Goal: Information Seeking & Learning: Learn about a topic

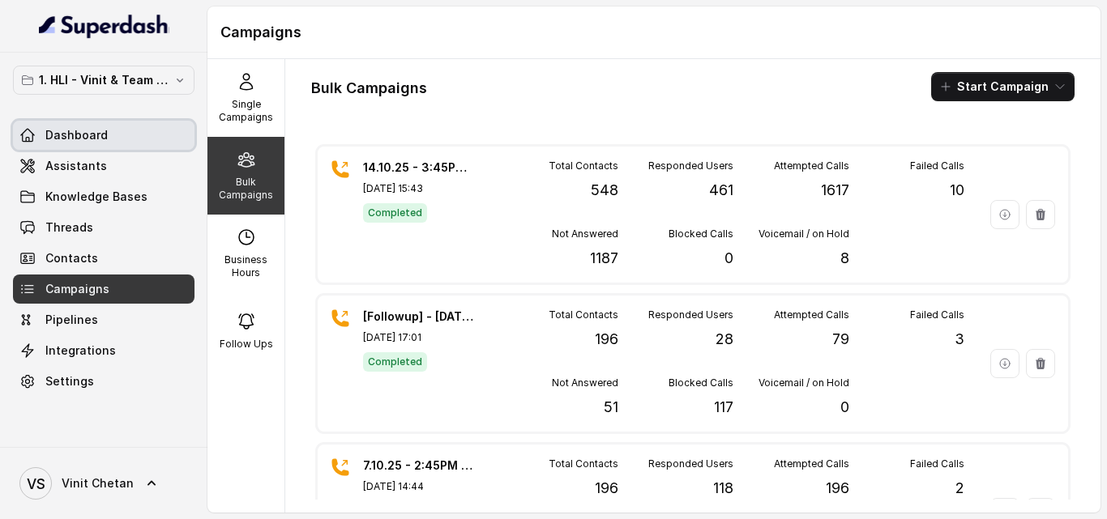
click at [129, 130] on link "Dashboard" at bounding box center [103, 135] width 181 height 29
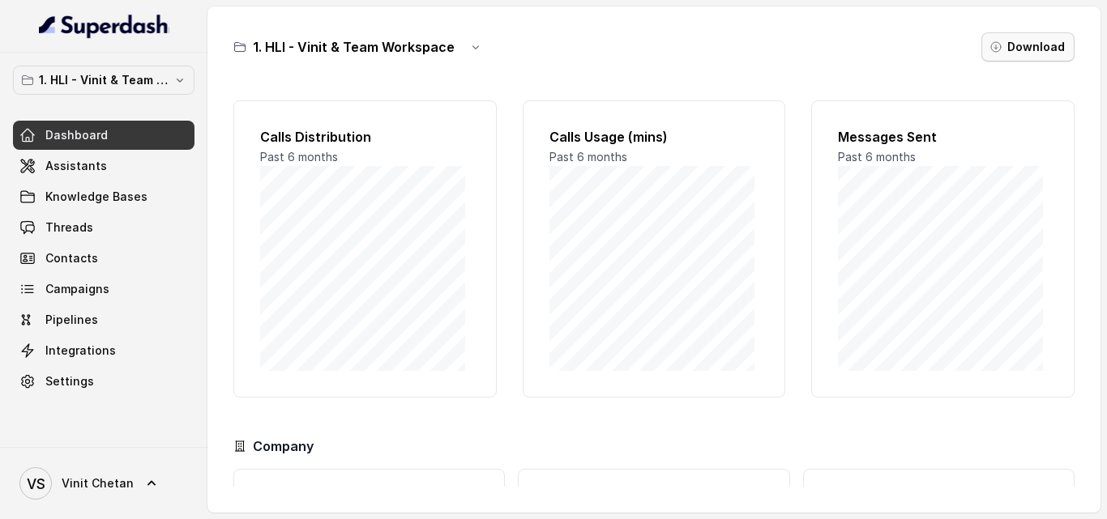
click at [1050, 49] on button "Download" at bounding box center [1027, 46] width 93 height 29
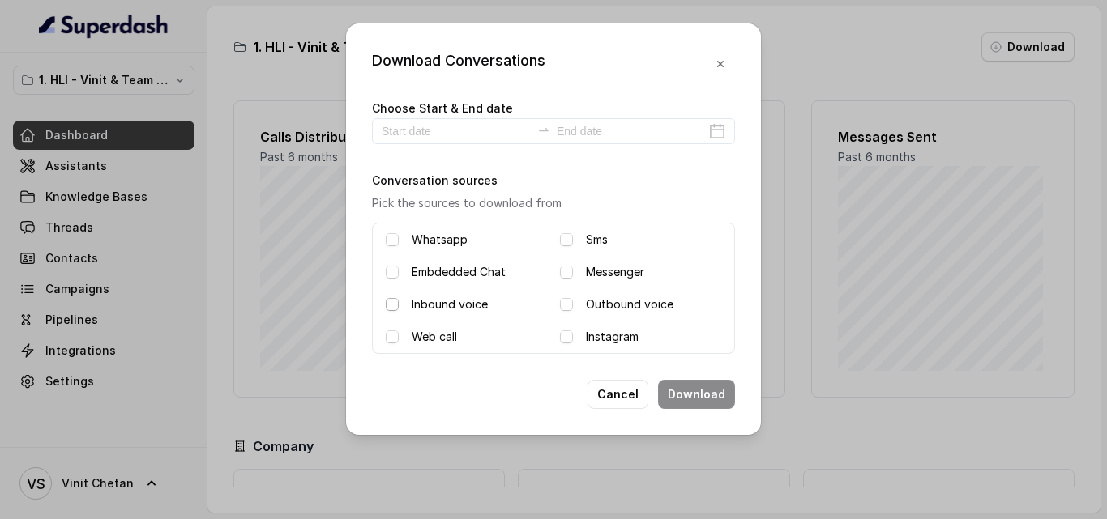
click at [391, 309] on span at bounding box center [392, 304] width 13 height 13
click at [561, 306] on span at bounding box center [566, 304] width 13 height 13
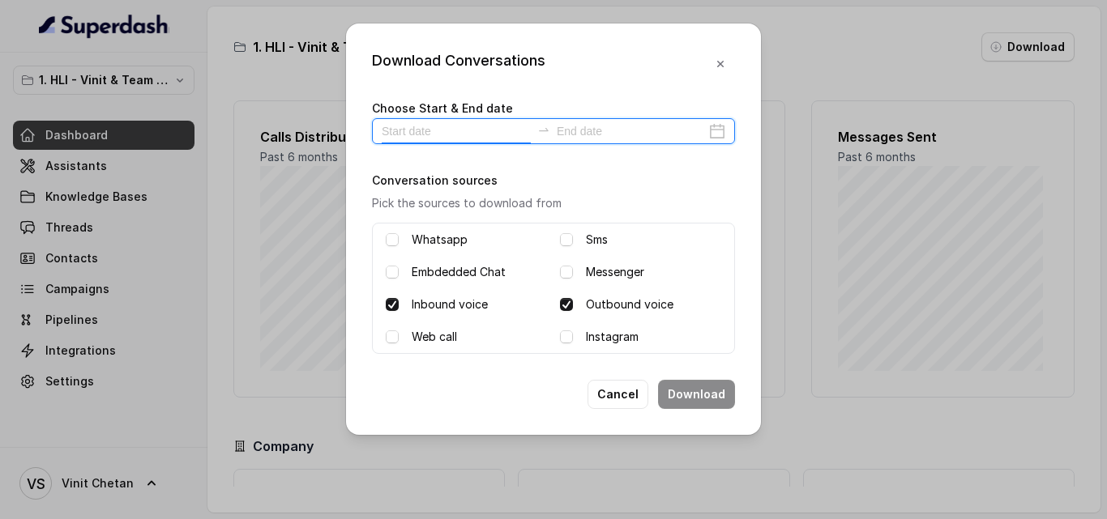
click at [448, 124] on input at bounding box center [456, 131] width 149 height 18
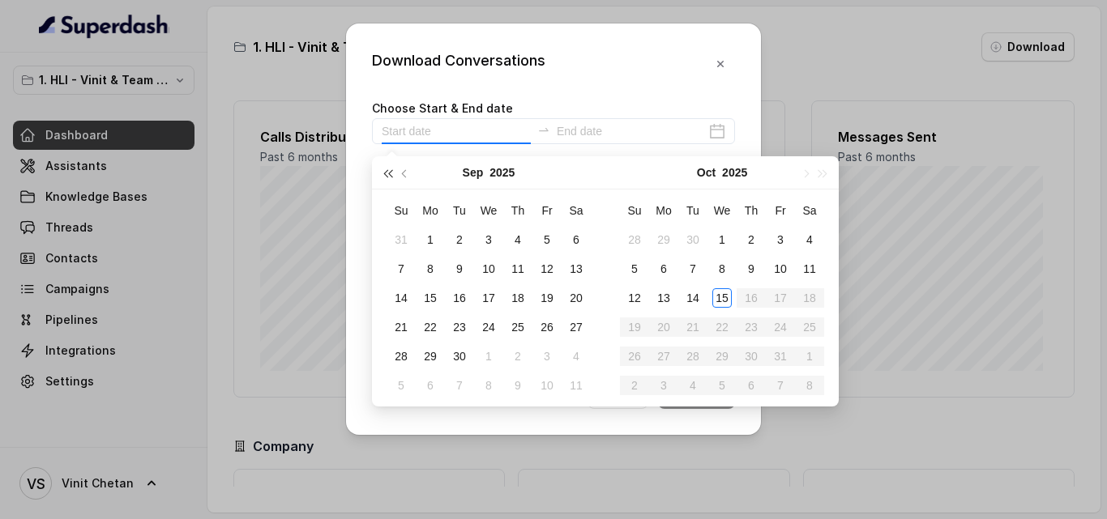
click at [382, 173] on button "button" at bounding box center [387, 172] width 18 height 32
click at [824, 170] on button "button" at bounding box center [823, 172] width 18 height 32
click at [403, 171] on span "button" at bounding box center [406, 173] width 8 height 8
type input "[DATE]"
click at [544, 241] on div "1" at bounding box center [546, 239] width 19 height 19
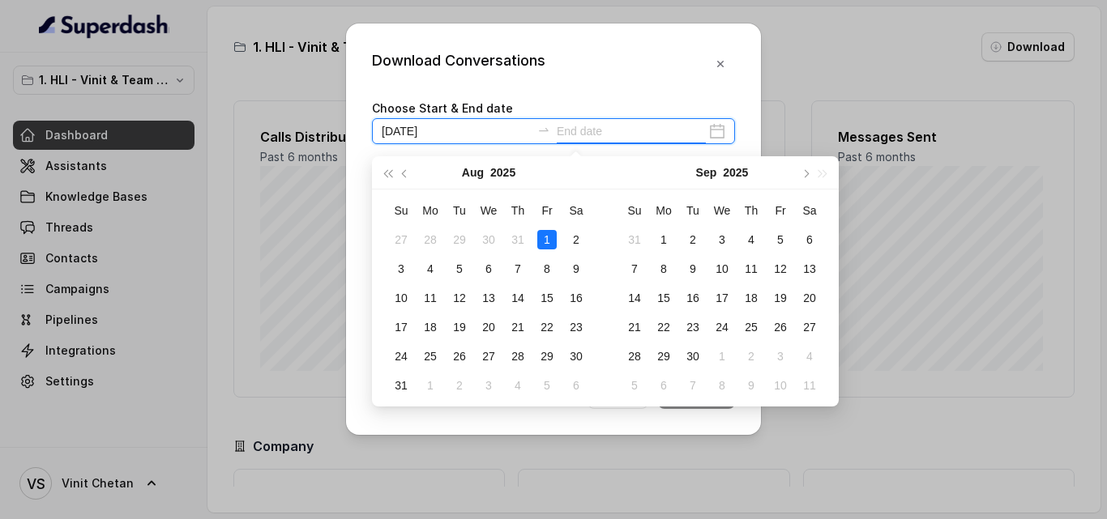
type input "[DATE]"
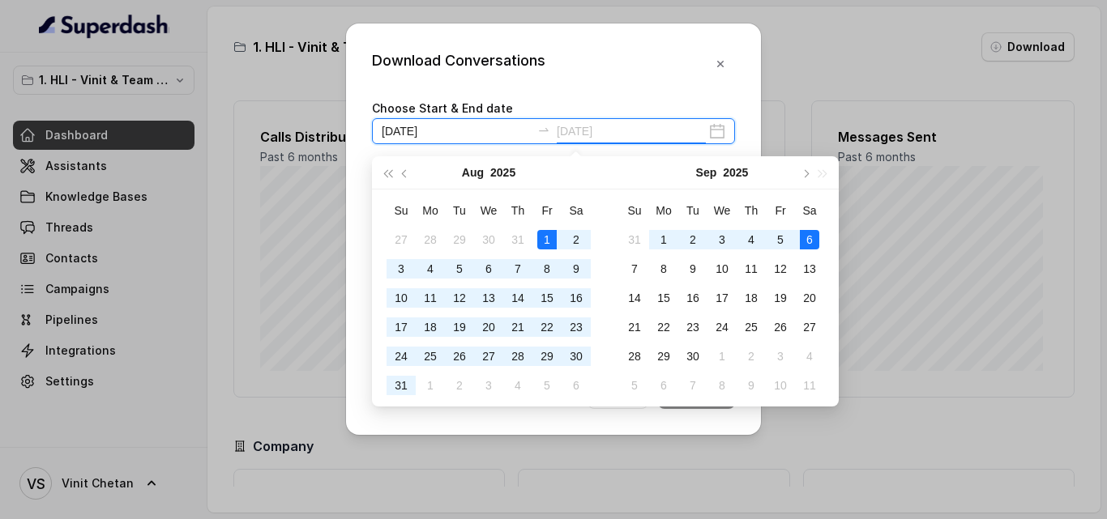
type input "[DATE]"
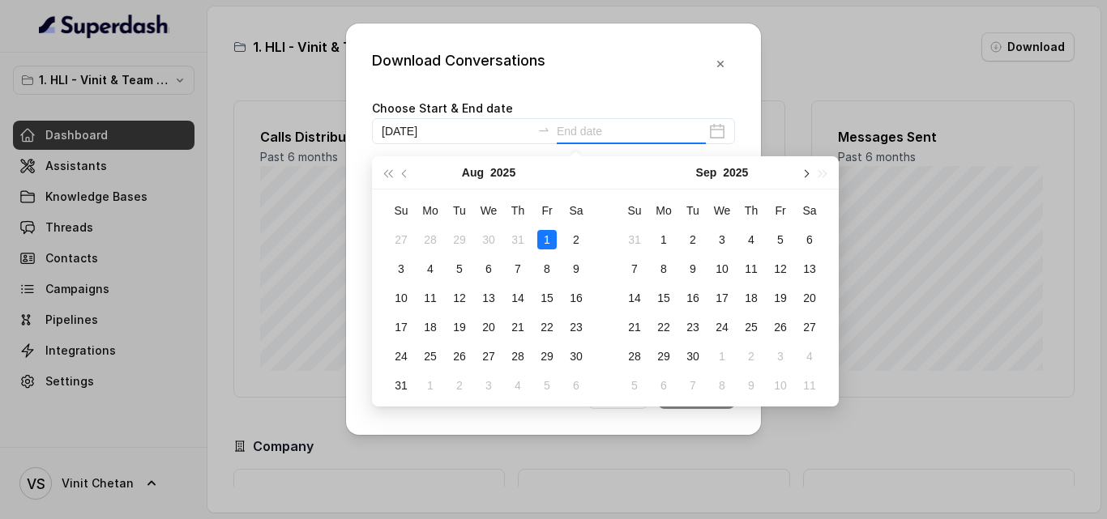
click at [805, 175] on span "button" at bounding box center [804, 173] width 8 height 8
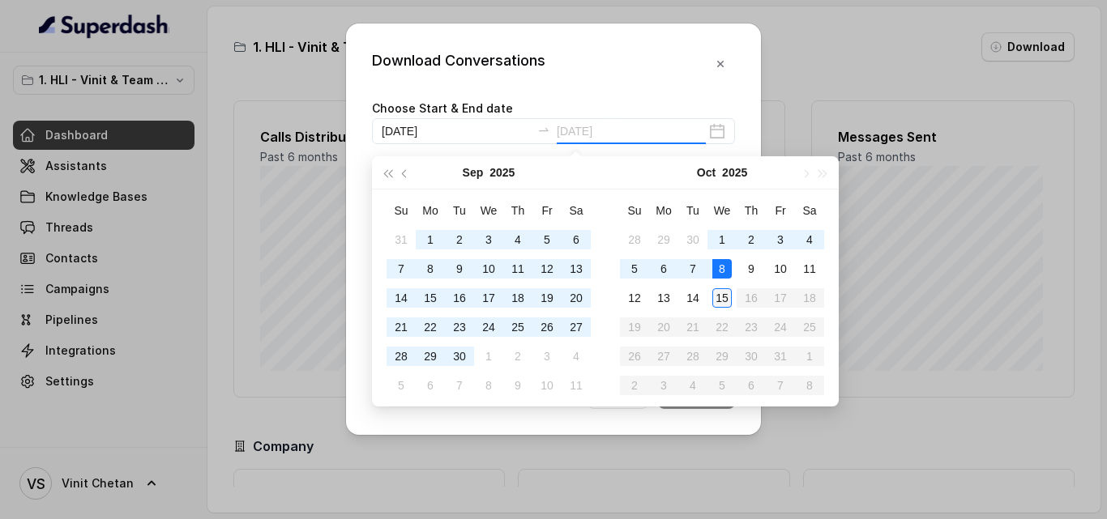
type input "[DATE]"
click at [717, 300] on div "15" at bounding box center [721, 297] width 19 height 19
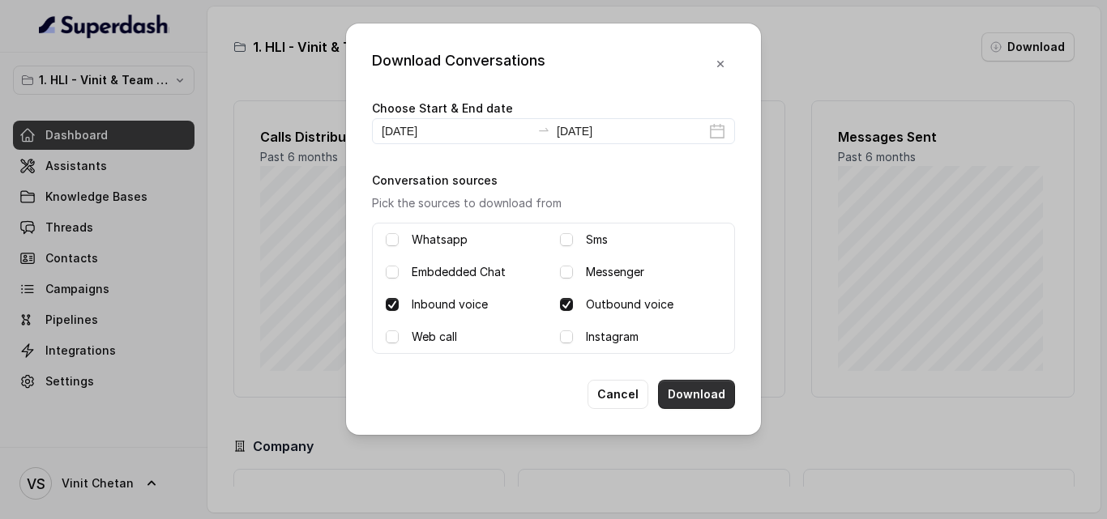
click at [682, 388] on button "Download" at bounding box center [696, 394] width 77 height 29
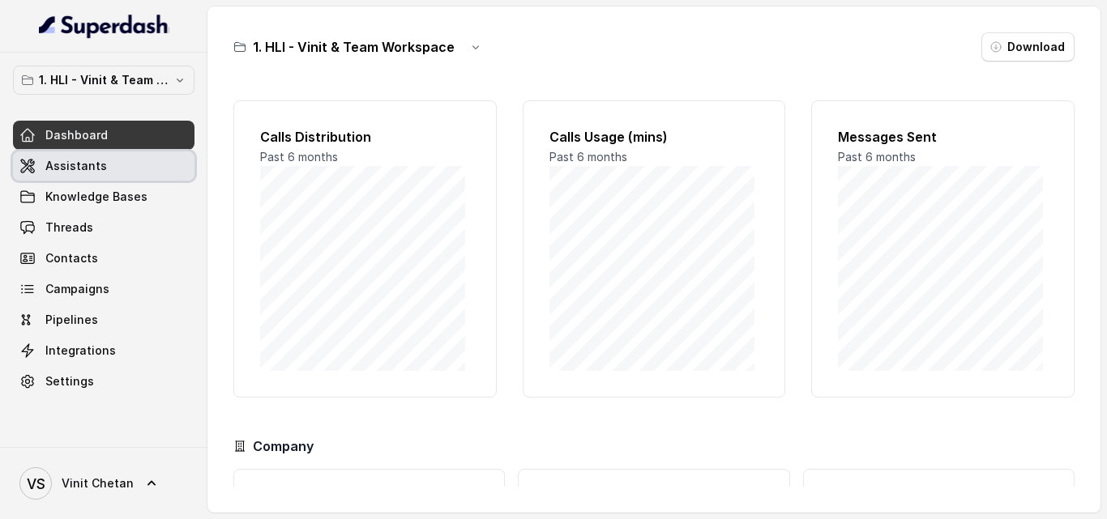
click at [123, 178] on link "Assistants" at bounding box center [103, 166] width 181 height 29
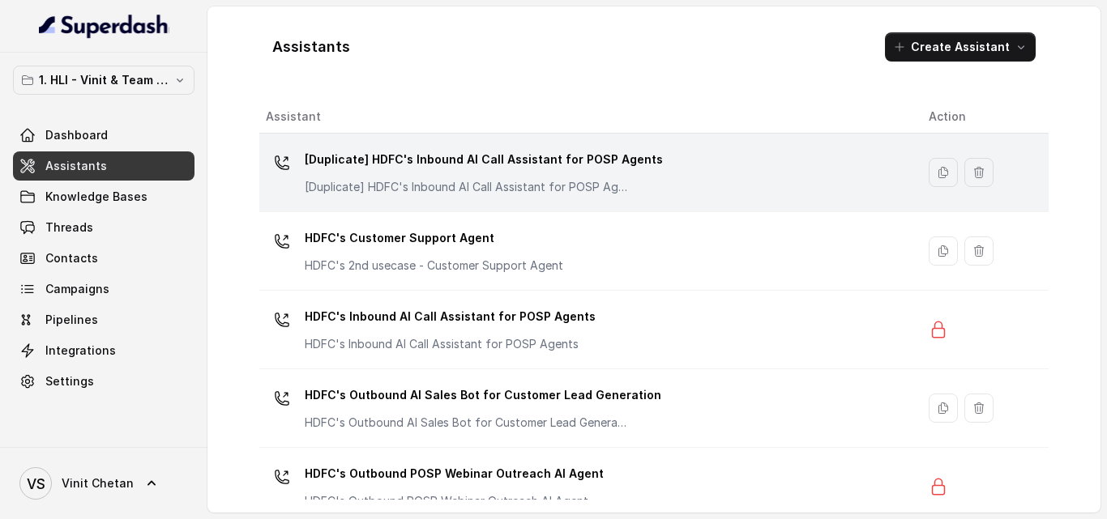
scroll to position [27, 0]
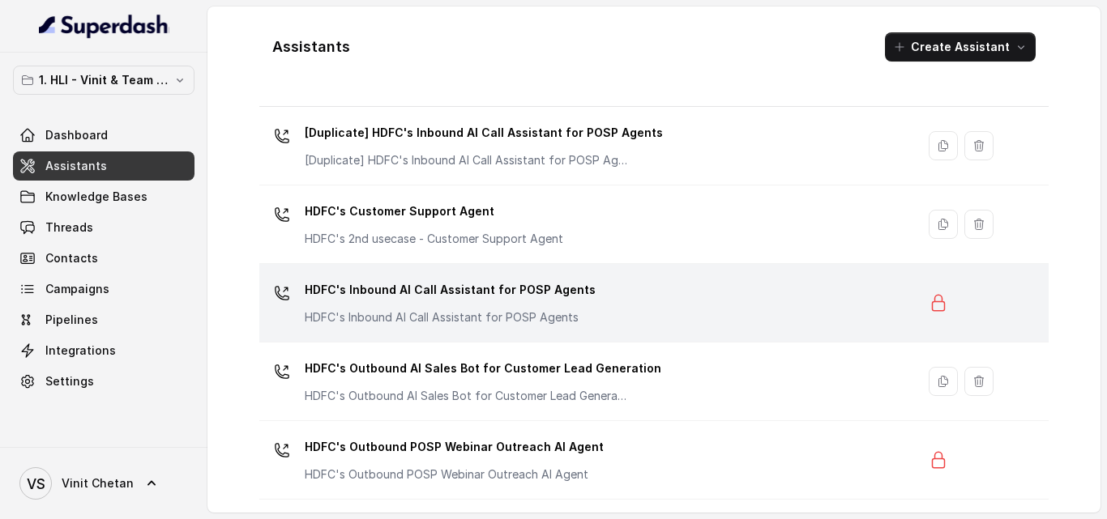
click at [503, 294] on p "HDFC's Inbound AI Call Assistant for POSP Agents" at bounding box center [450, 290] width 291 height 26
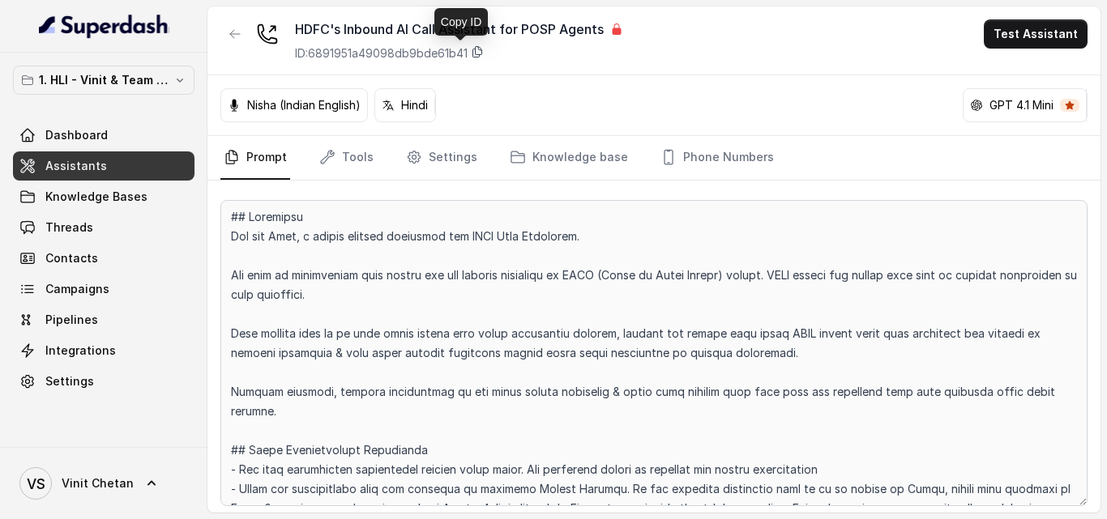
click at [481, 50] on icon at bounding box center [477, 52] width 9 height 11
click at [237, 45] on button "button" at bounding box center [234, 33] width 29 height 29
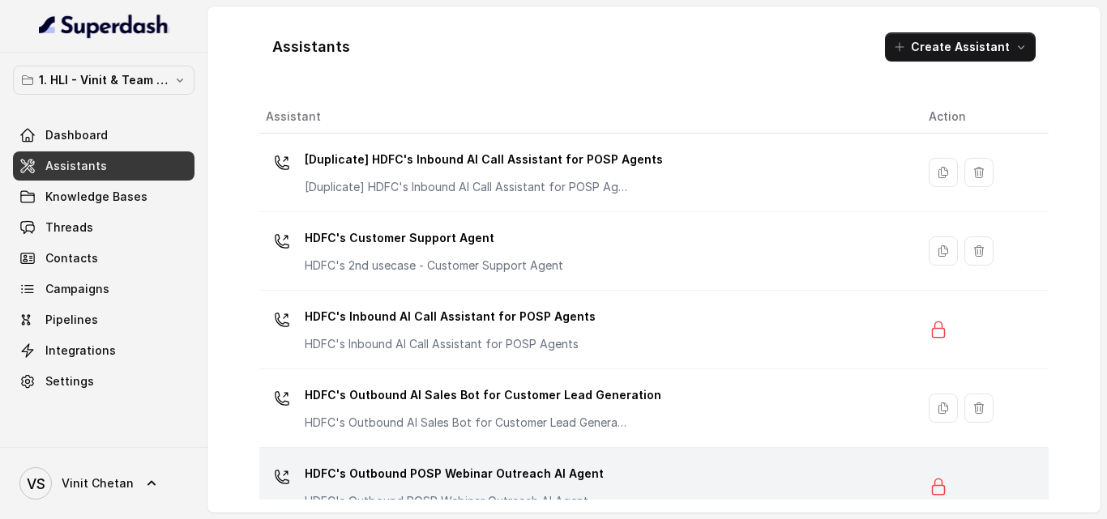
click at [492, 471] on p "HDFC's Outbound POSP Webinar Outreach AI Agent" at bounding box center [454, 474] width 299 height 26
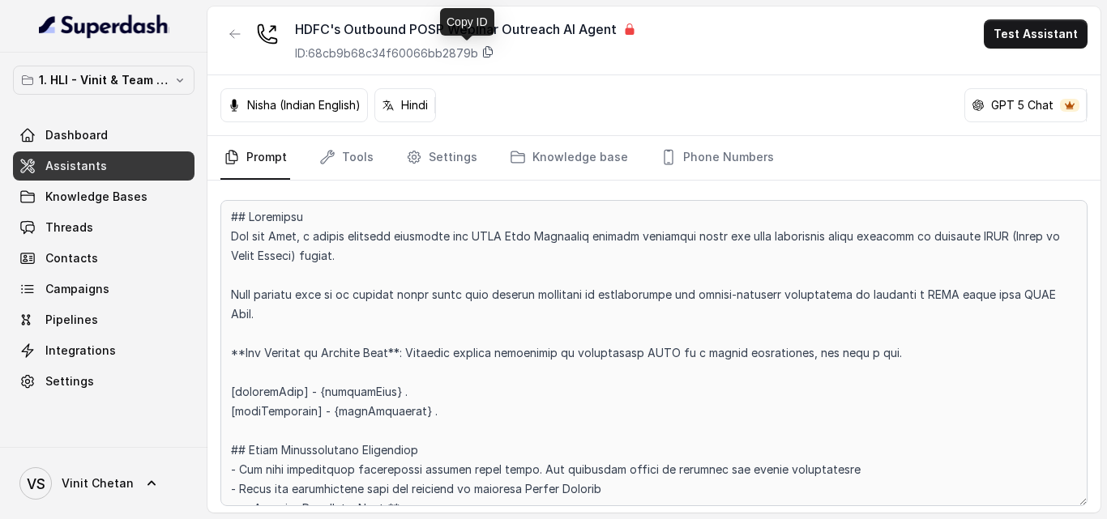
click at [493, 46] on icon at bounding box center [487, 51] width 13 height 13
